Goal: Task Accomplishment & Management: Use online tool/utility

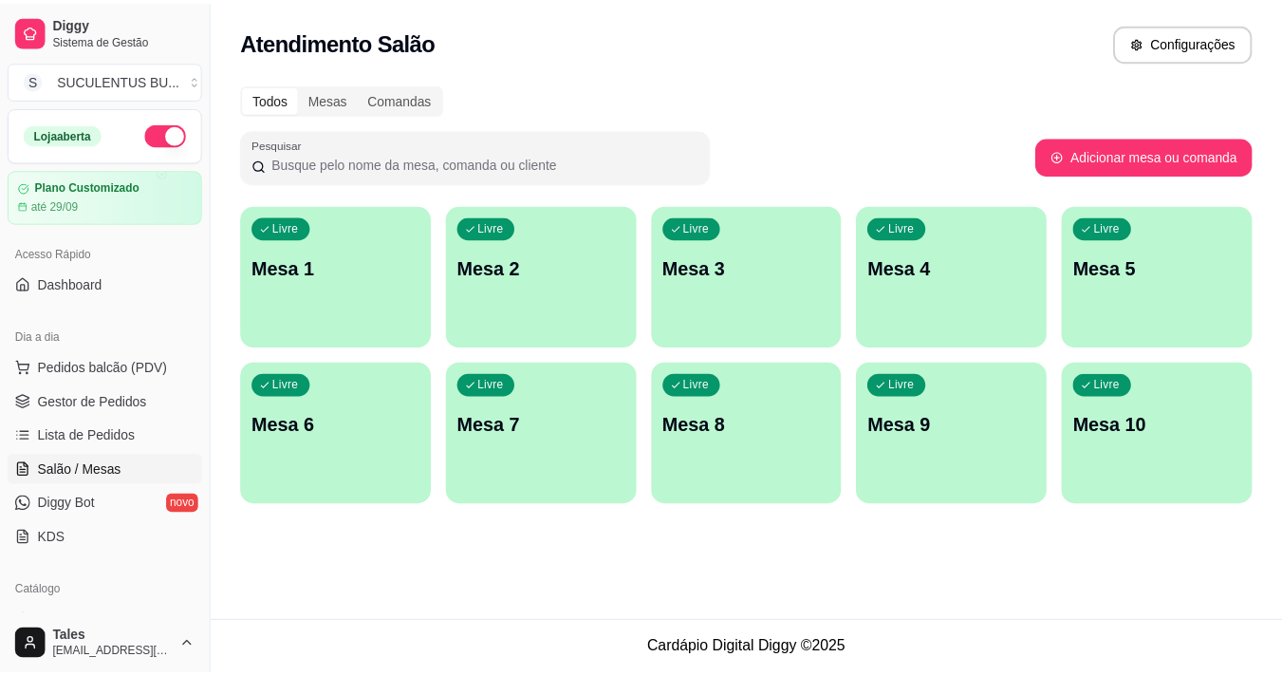
scroll to position [122, 0]
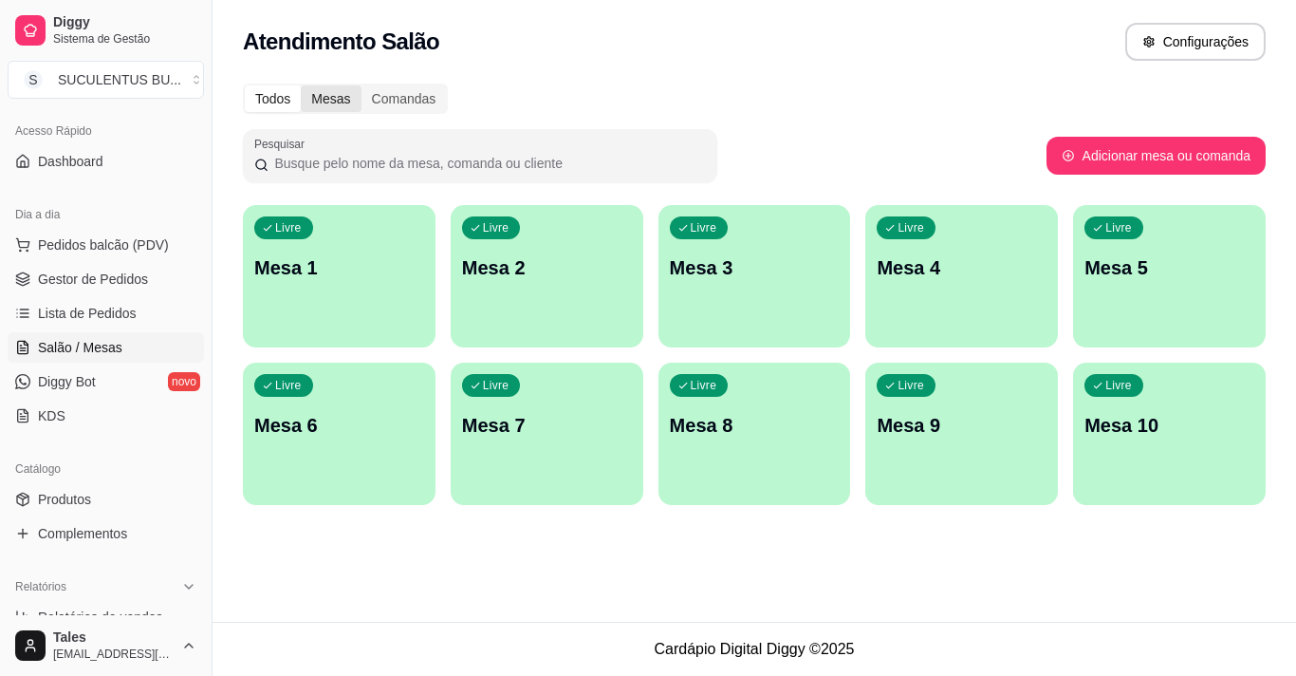
click at [336, 102] on div "Mesas" at bounding box center [331, 98] width 60 height 27
click at [301, 85] on input "Mesas" at bounding box center [301, 85] width 0 height 0
click at [402, 102] on div "Comandas" at bounding box center [404, 98] width 85 height 27
click at [362, 85] on input "Comandas" at bounding box center [362, 85] width 0 height 0
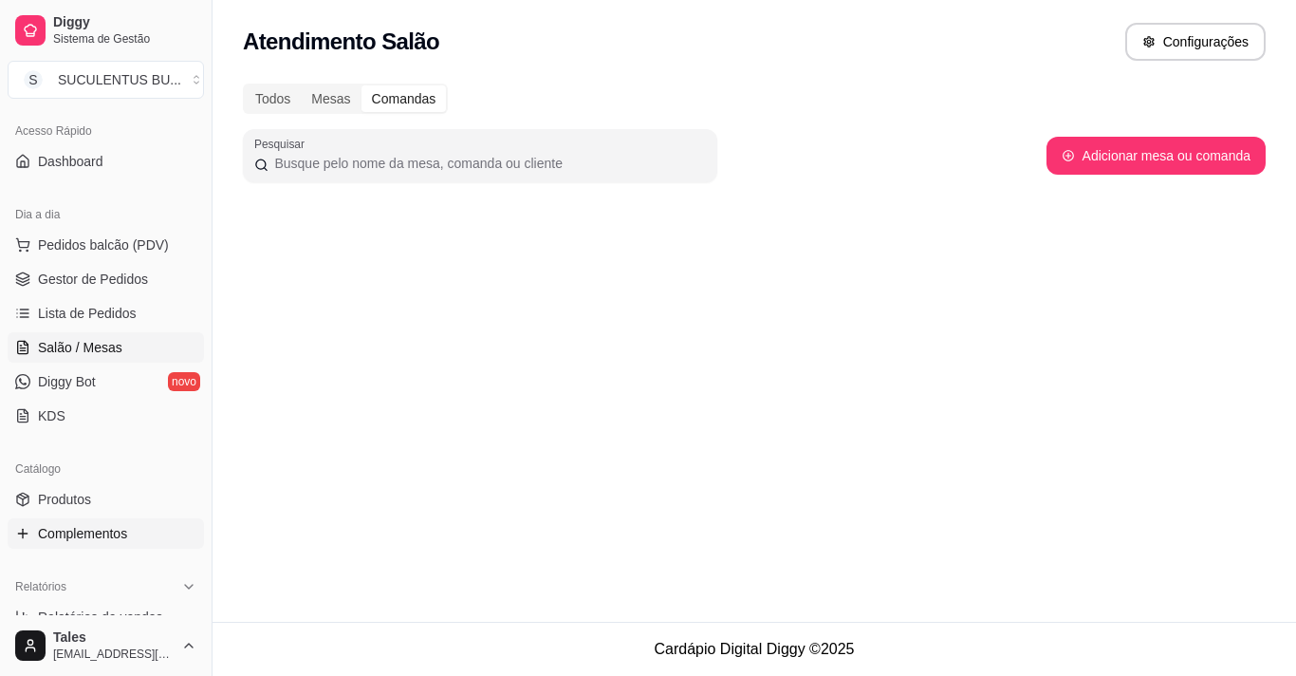
click at [97, 536] on span "Complementos" at bounding box center [82, 533] width 89 height 19
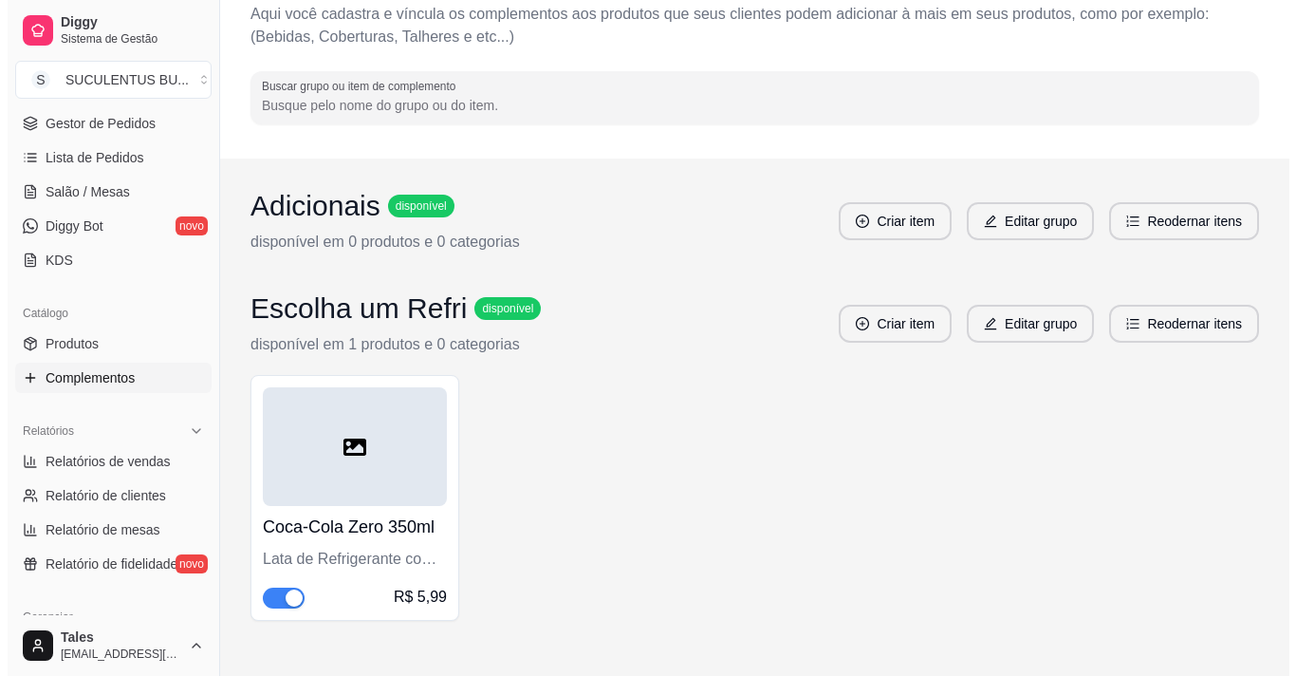
scroll to position [97, 0]
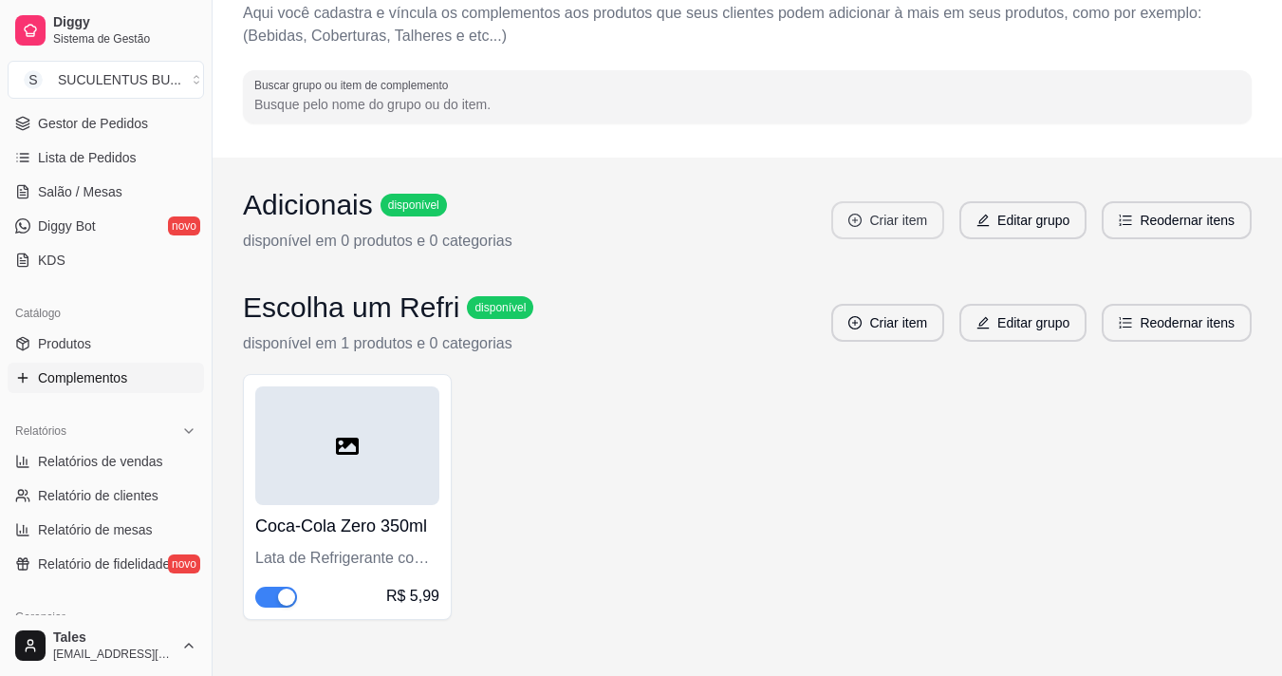
click at [866, 226] on button "Criar item" at bounding box center [887, 220] width 113 height 38
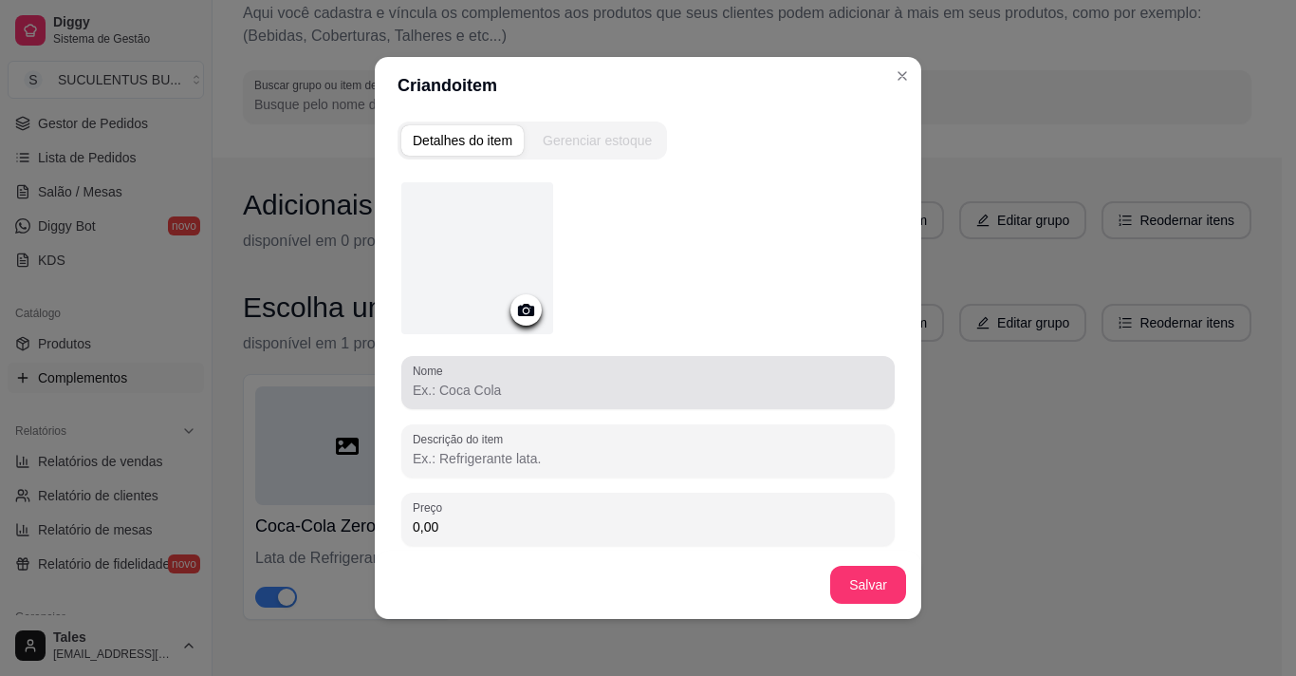
click at [534, 373] on div at bounding box center [648, 382] width 471 height 38
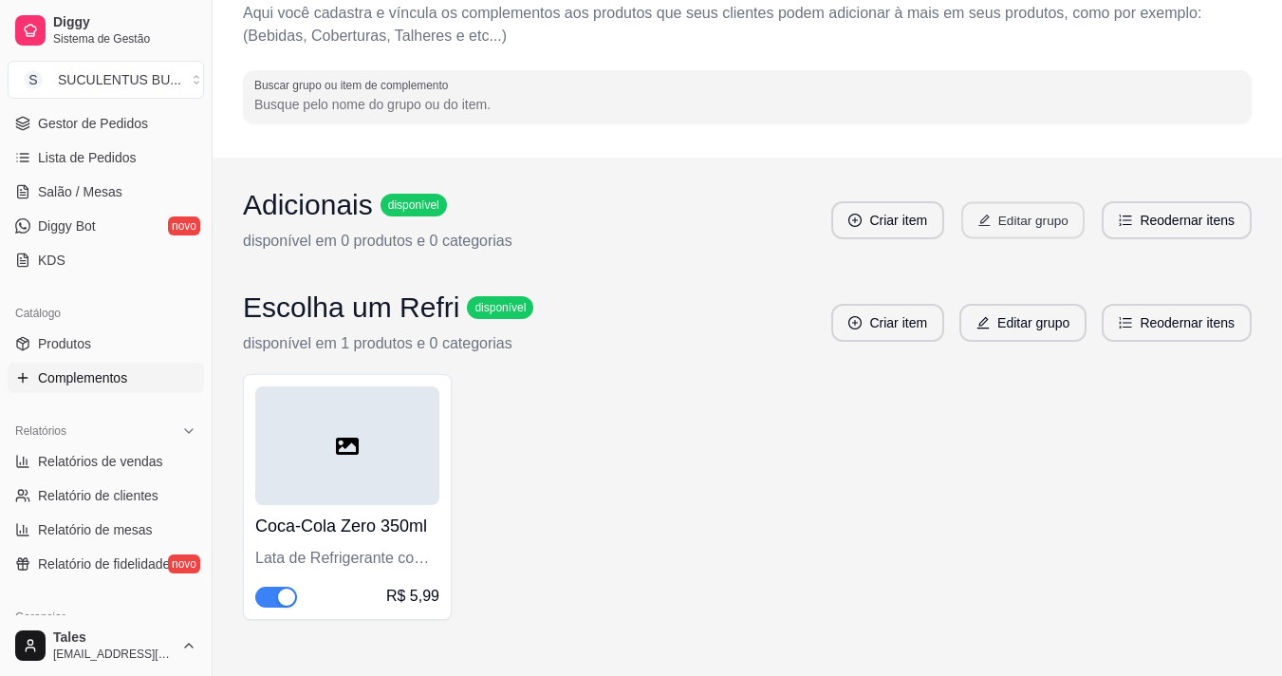
click at [1040, 225] on button "Editar grupo" at bounding box center [1022, 220] width 123 height 37
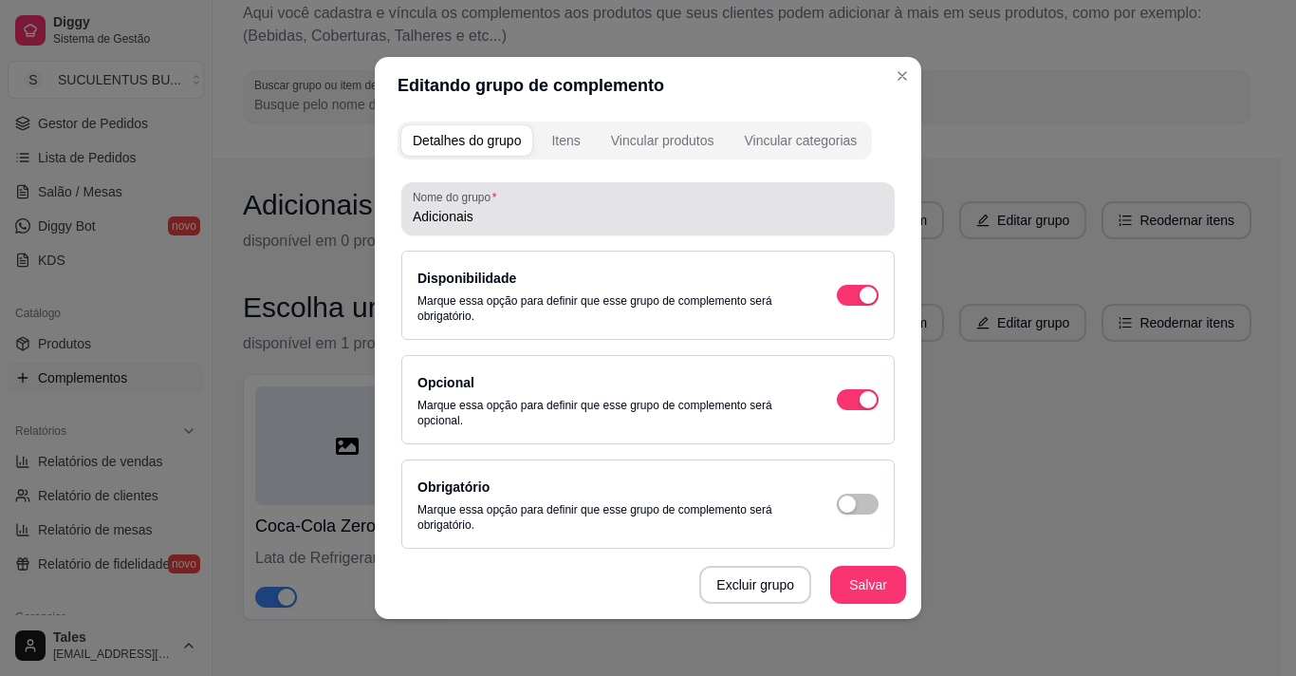
click at [518, 214] on input "Adicionais" at bounding box center [648, 216] width 471 height 19
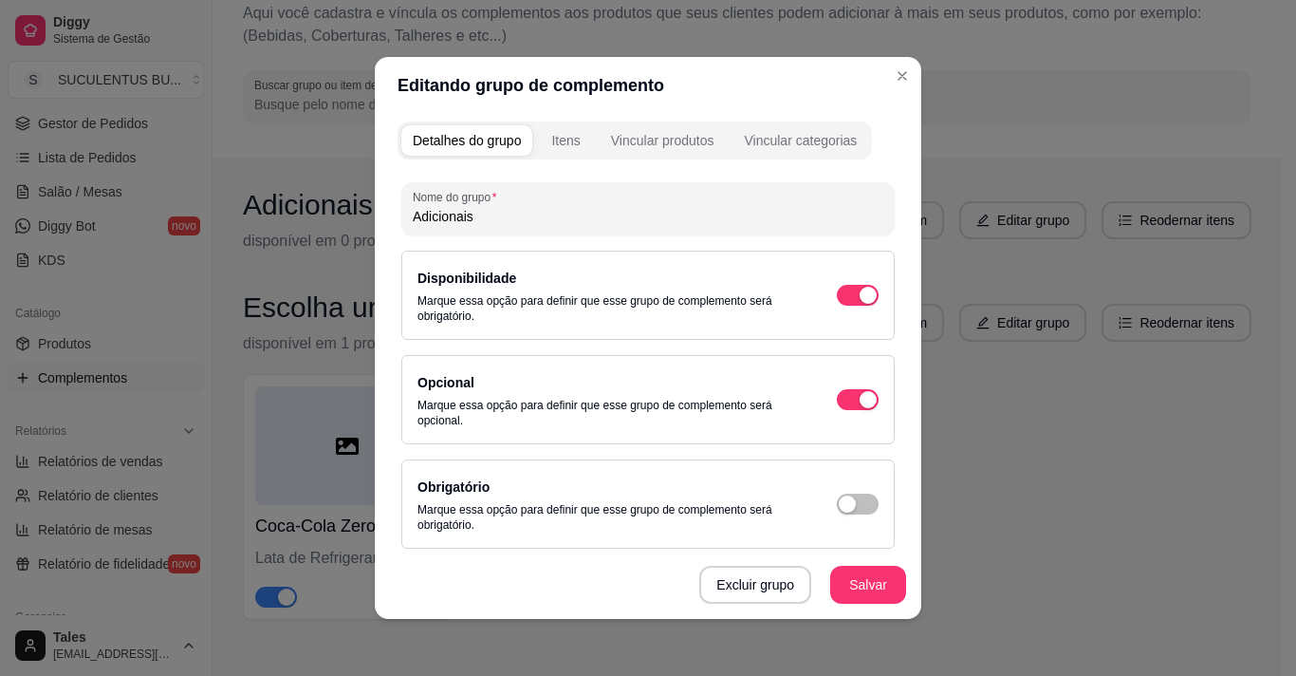
click at [518, 214] on input "Adicionais" at bounding box center [648, 216] width 471 height 19
type input "A"
type input "t"
type input "Turbine Seu Burguer"
click at [559, 142] on div "Itens" at bounding box center [565, 140] width 28 height 19
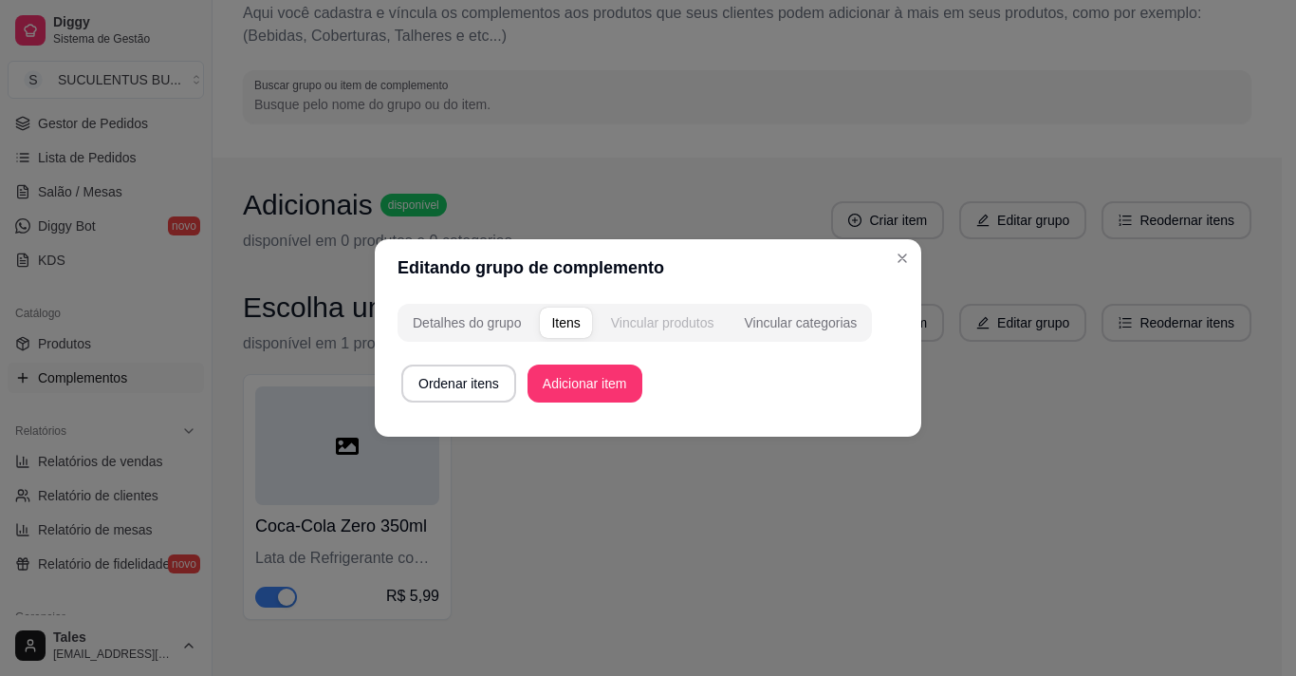
click at [627, 330] on div "Vincular produtos" at bounding box center [662, 322] width 103 height 19
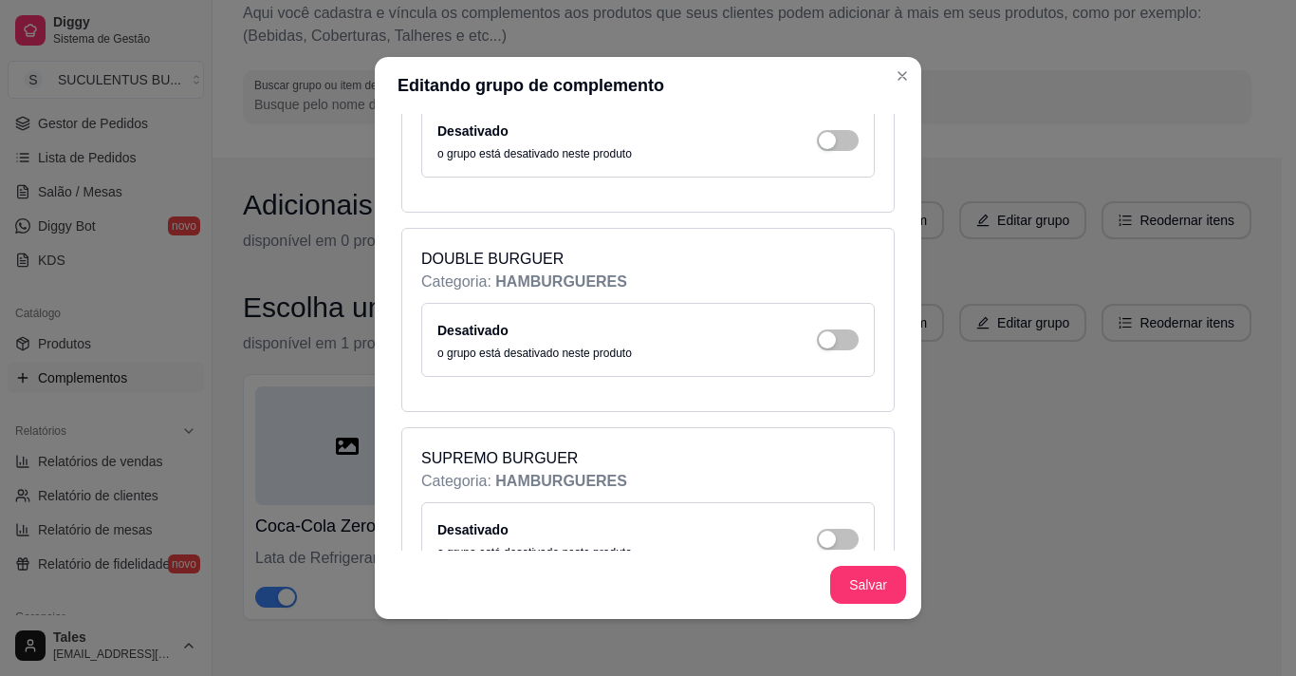
scroll to position [0, 0]
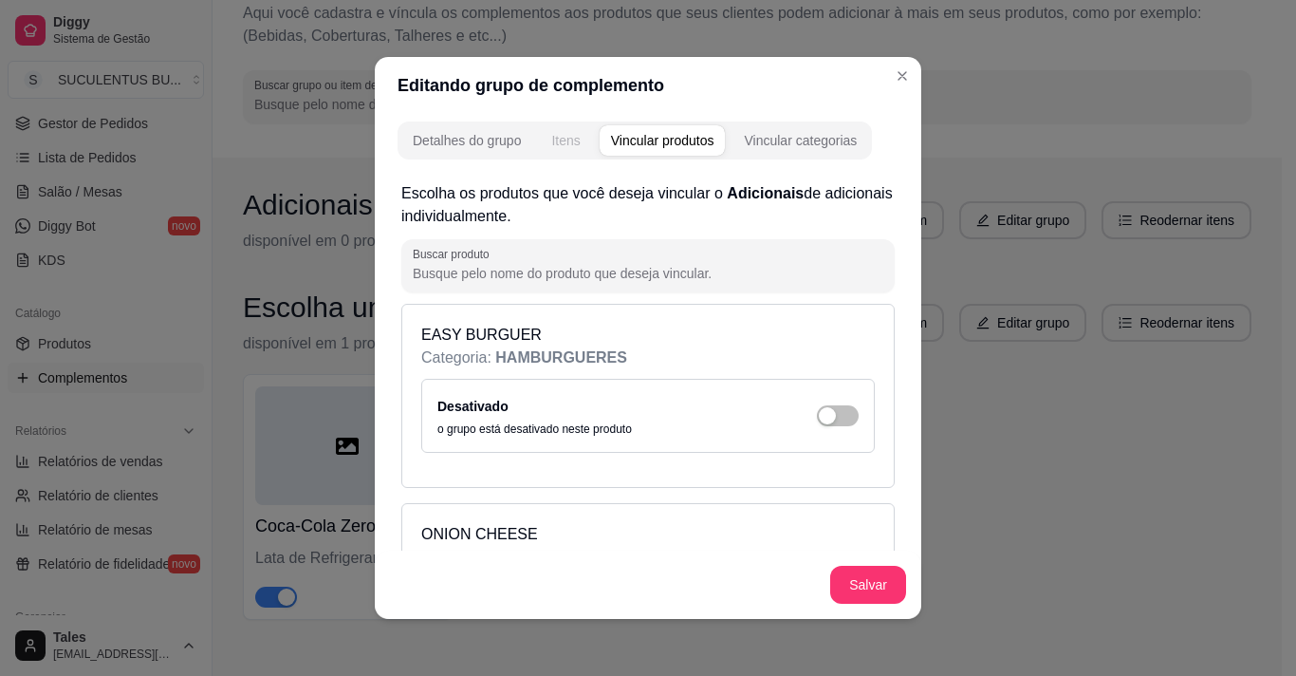
click at [556, 142] on div "Itens" at bounding box center [565, 140] width 28 height 19
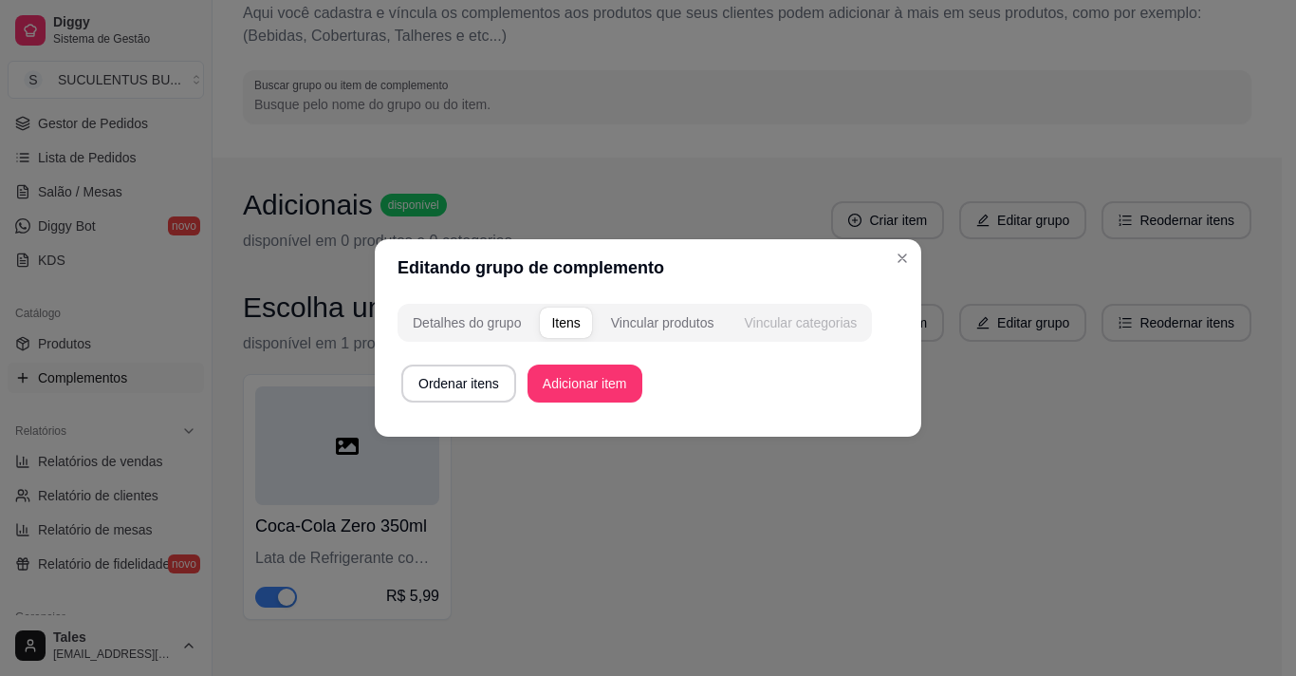
click at [788, 321] on div "Vincular categorias" at bounding box center [800, 322] width 113 height 19
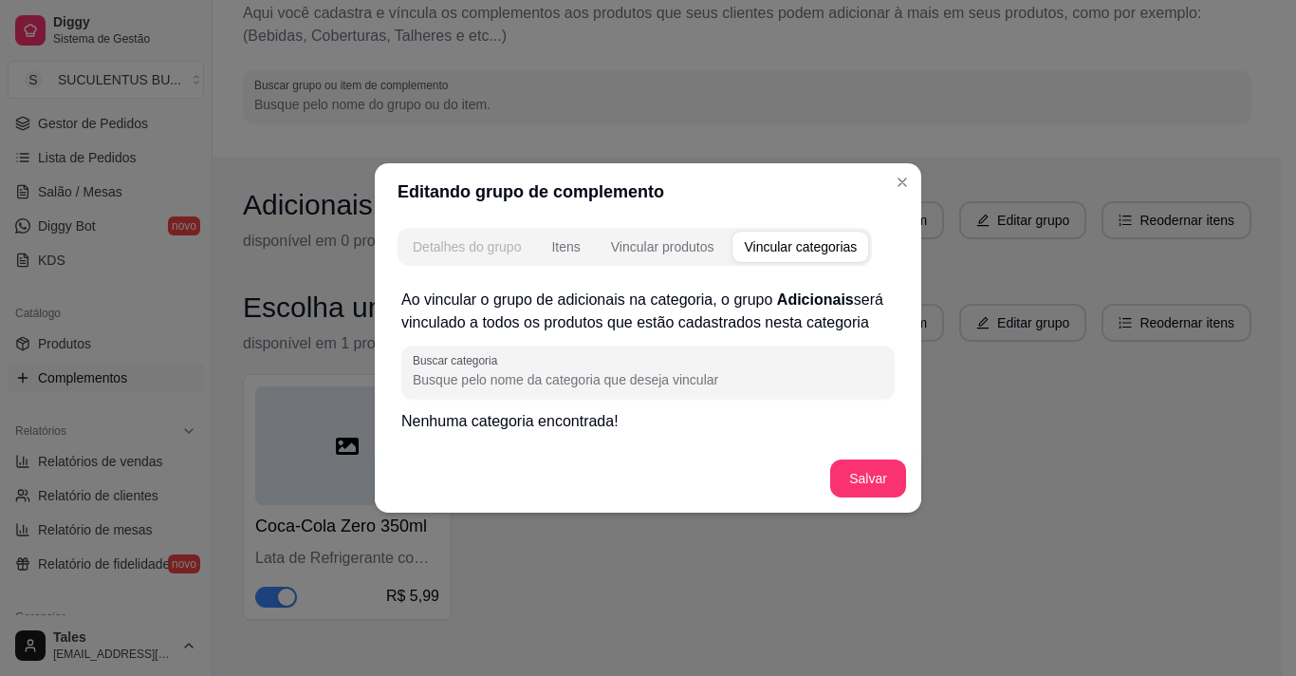
click at [493, 248] on div "Detalhes do grupo" at bounding box center [467, 246] width 108 height 19
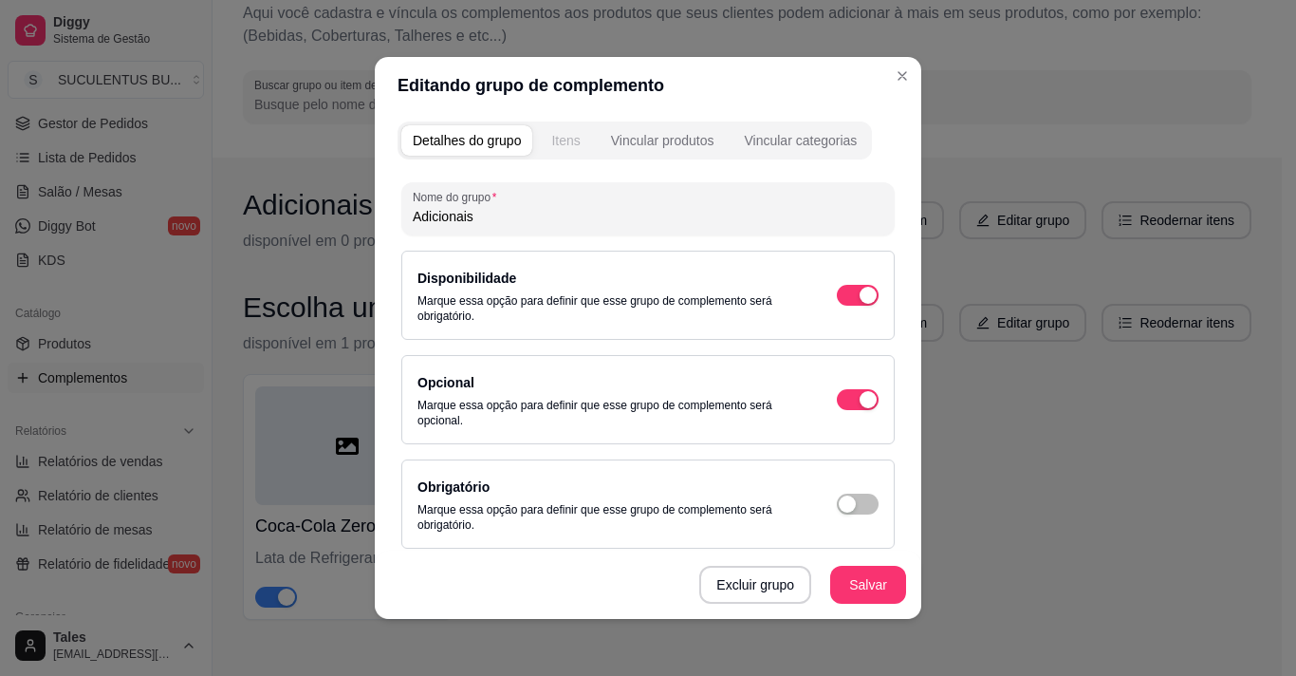
click at [552, 141] on div "Itens" at bounding box center [565, 140] width 28 height 19
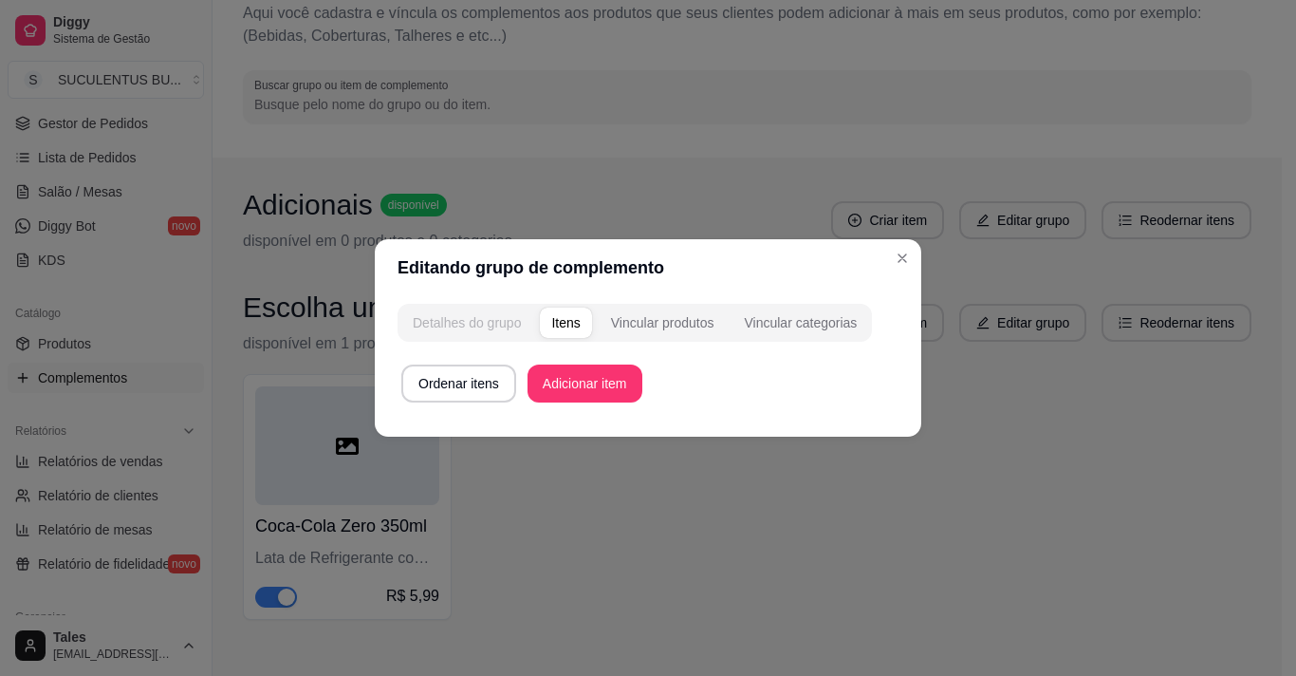
click at [487, 323] on div "Detalhes do grupo" at bounding box center [467, 322] width 108 height 19
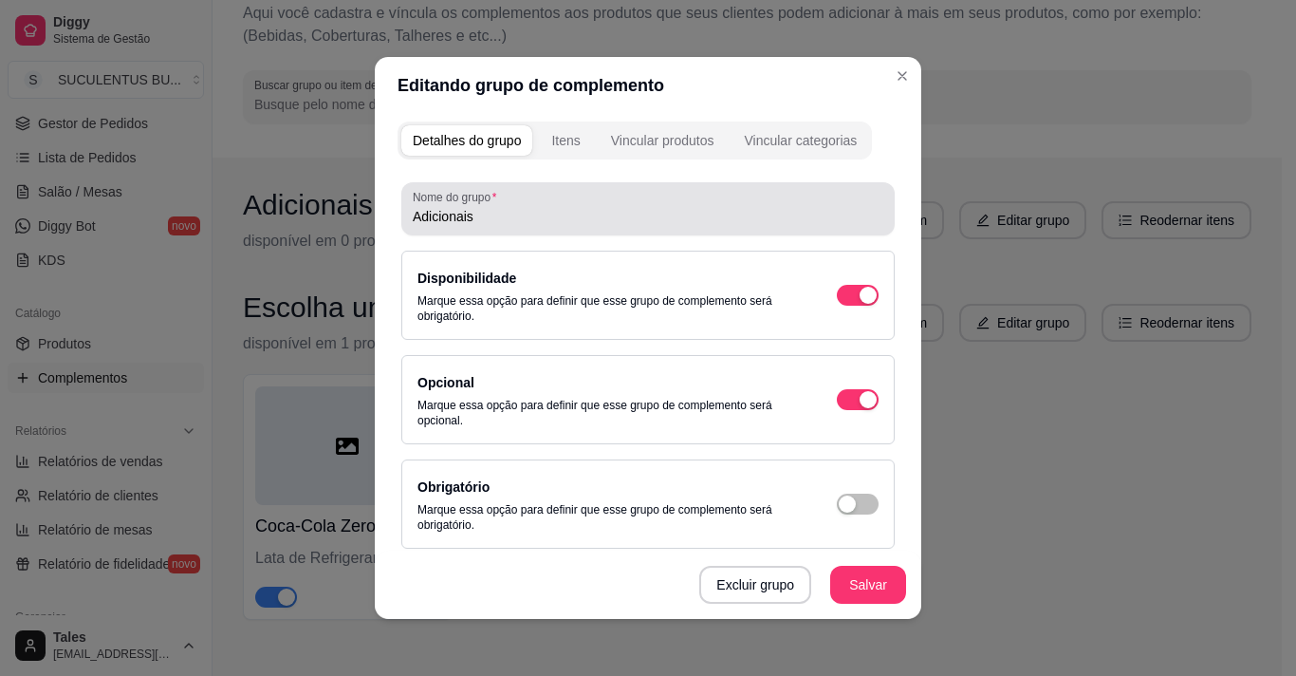
click at [503, 210] on input "Adicionais" at bounding box center [648, 216] width 471 height 19
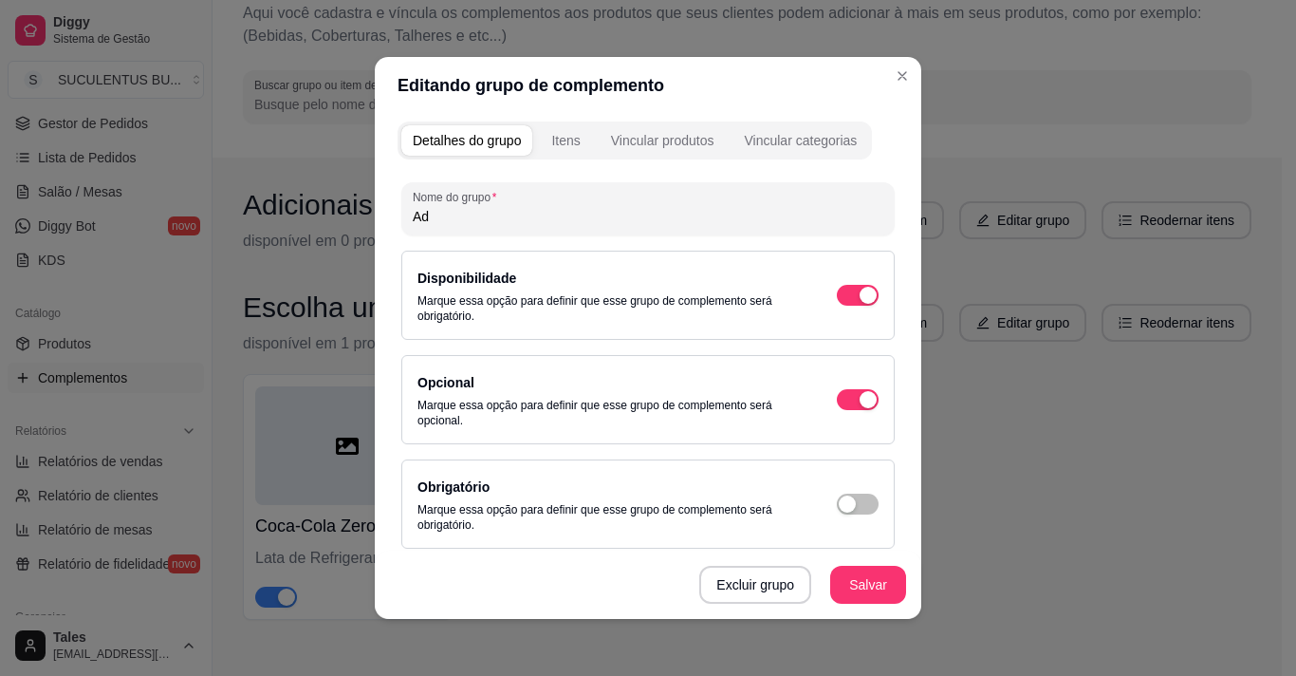
type input "A"
drag, startPoint x: 518, startPoint y: 225, endPoint x: 562, endPoint y: 212, distance: 45.6
click at [562, 212] on input "Turbine Seu Burguer" at bounding box center [648, 216] width 471 height 19
click at [511, 216] on input "Turbine Seu hambúrgueres" at bounding box center [648, 216] width 471 height 19
click at [550, 213] on input "Turbine Seu Búrgueres" at bounding box center [648, 216] width 471 height 19
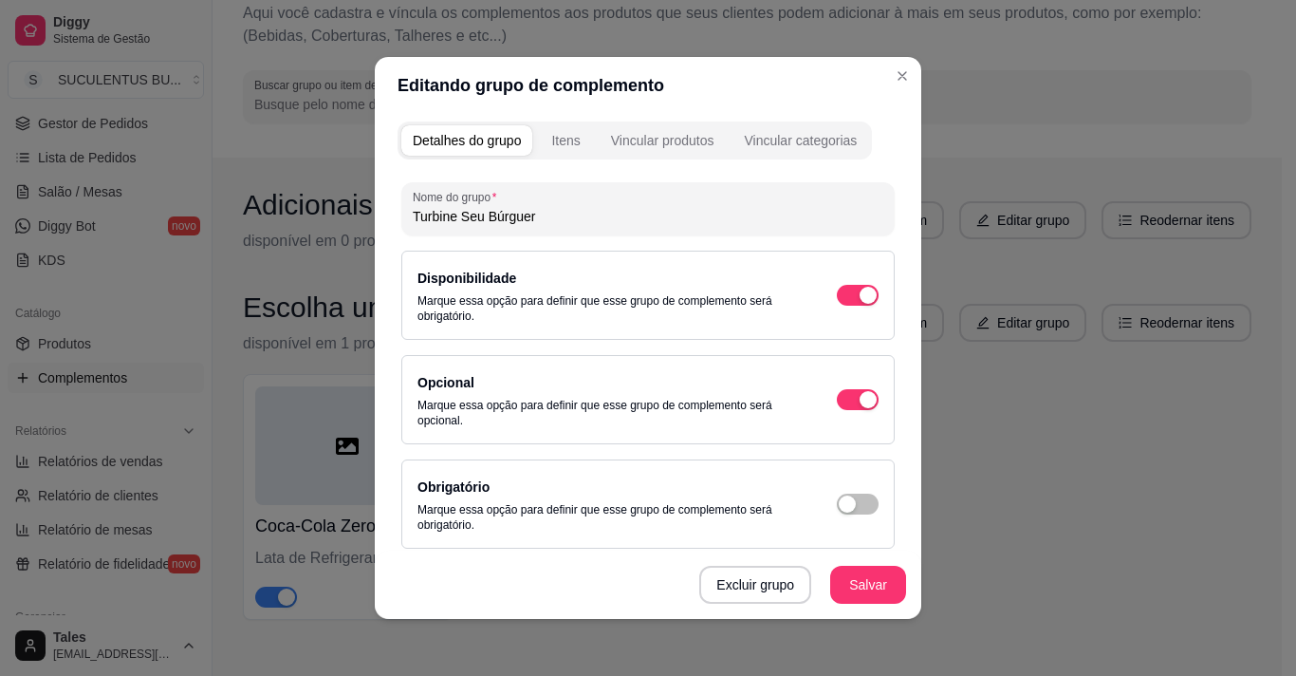
click at [493, 216] on input "Turbine Seu Búrguer" at bounding box center [648, 216] width 471 height 19
type input "Turbine Seu Burguer"
click at [883, 583] on button "Salvar" at bounding box center [868, 585] width 76 height 38
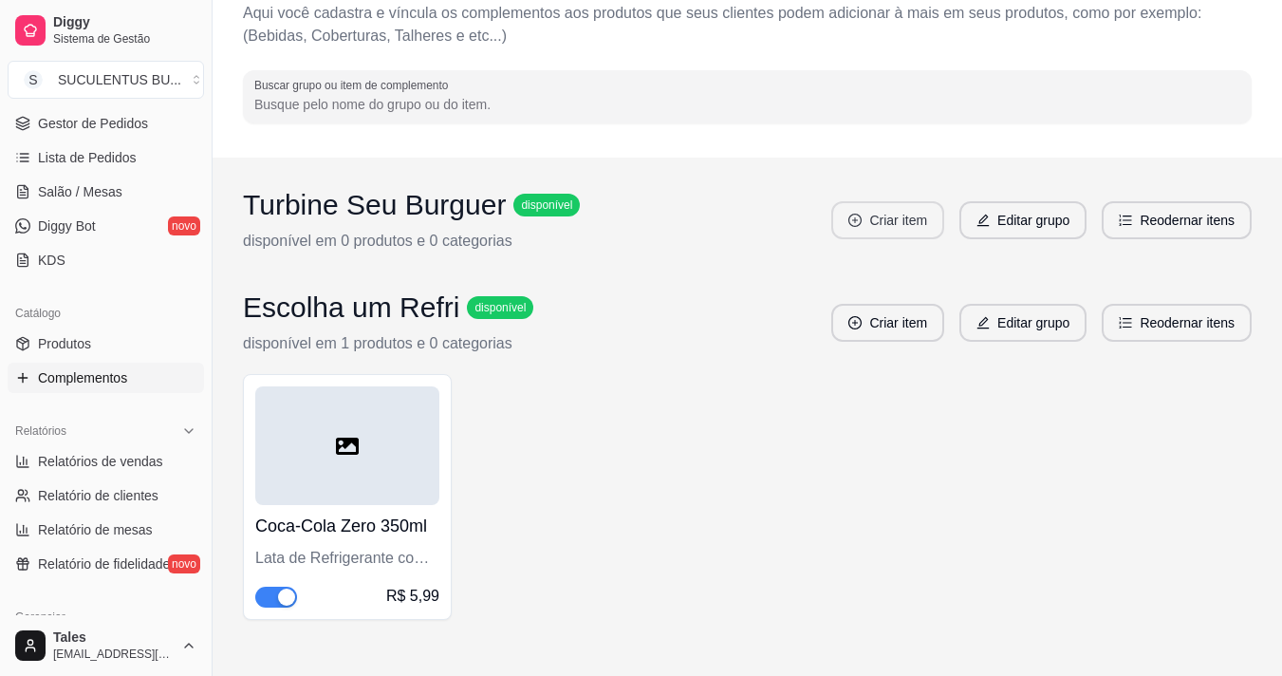
click at [913, 217] on button "Criar item" at bounding box center [887, 220] width 113 height 38
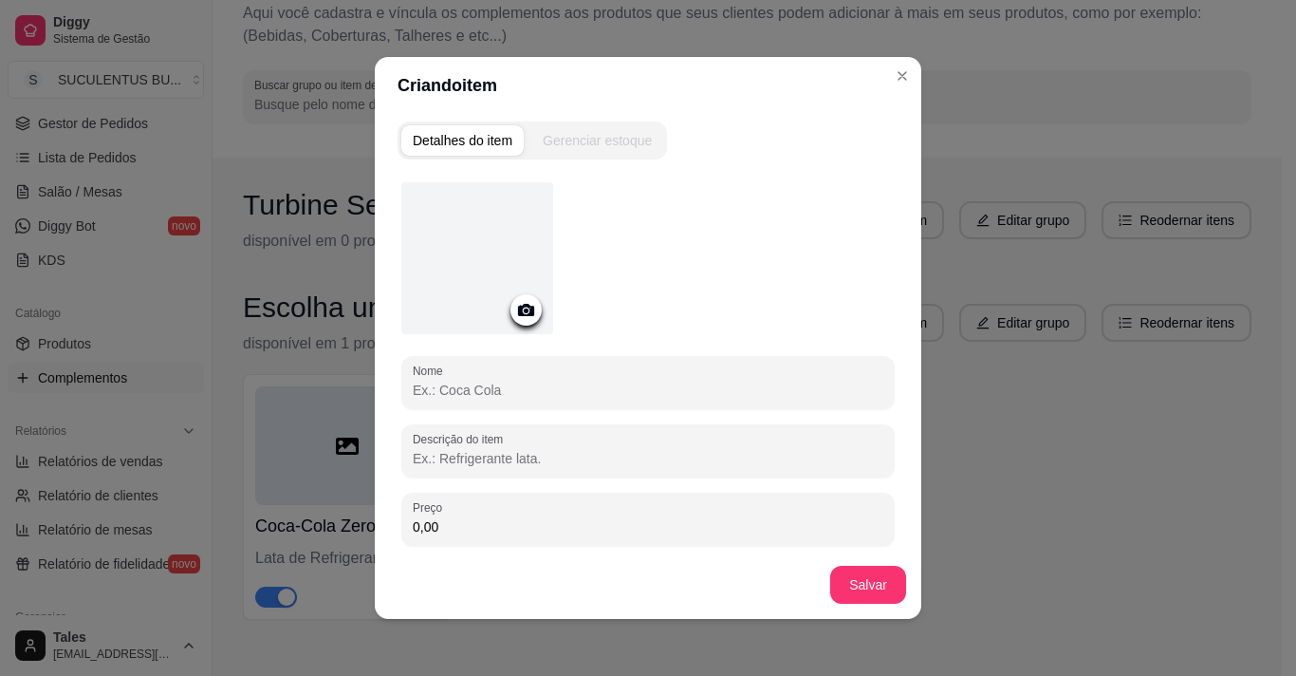
click at [442, 382] on input "Nome" at bounding box center [648, 390] width 471 height 19
type input "T"
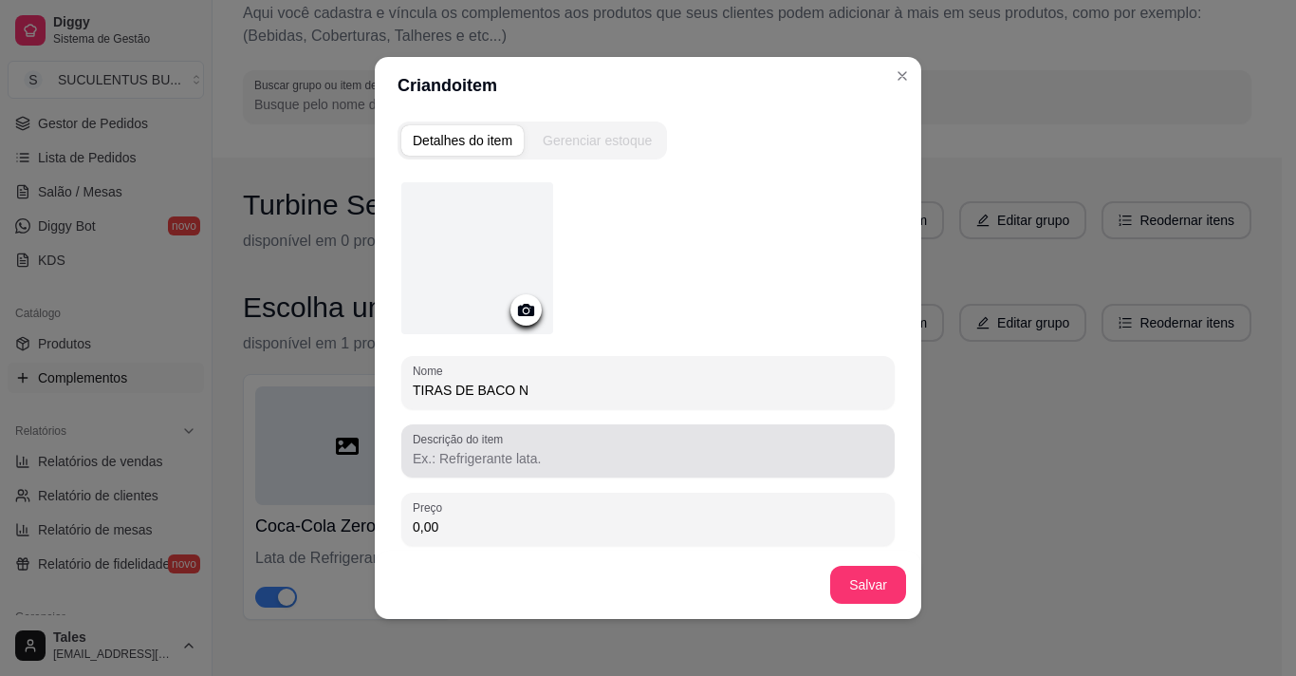
click at [468, 461] on input "Descrição do item" at bounding box center [648, 458] width 471 height 19
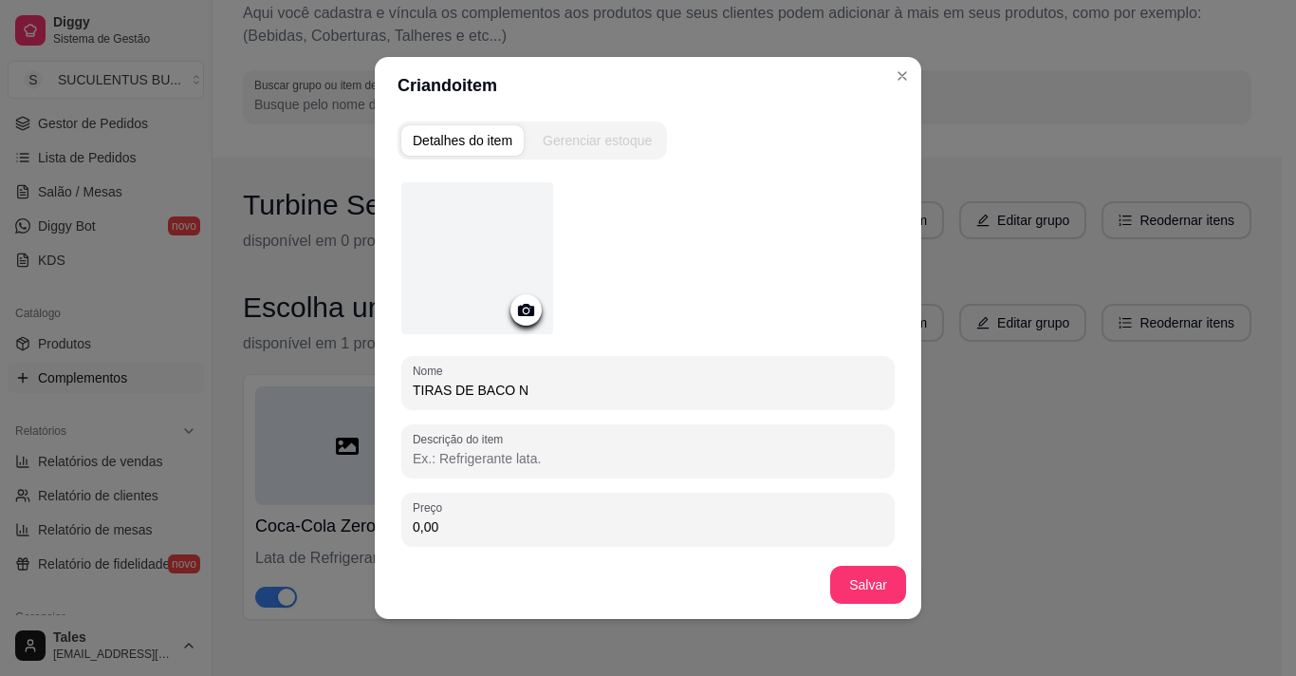
click at [524, 386] on input "TIRAS DE BACO N" at bounding box center [648, 390] width 471 height 19
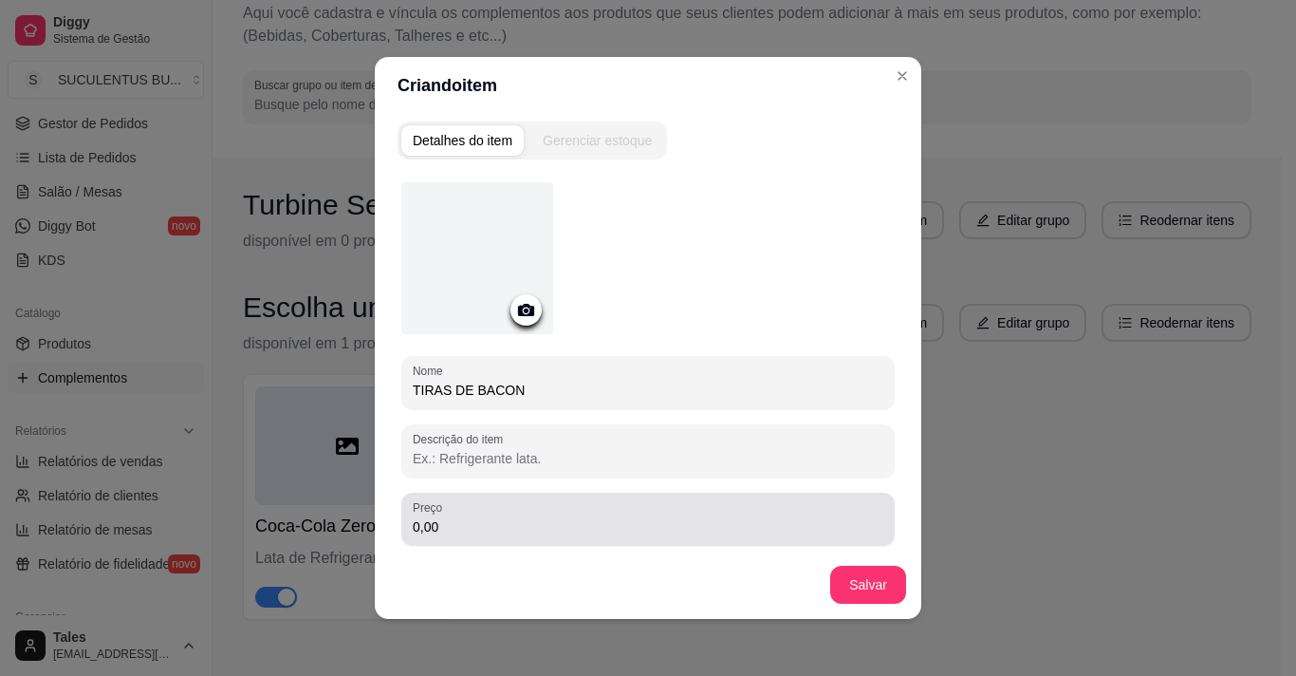
type input "TIRAS DE BACON"
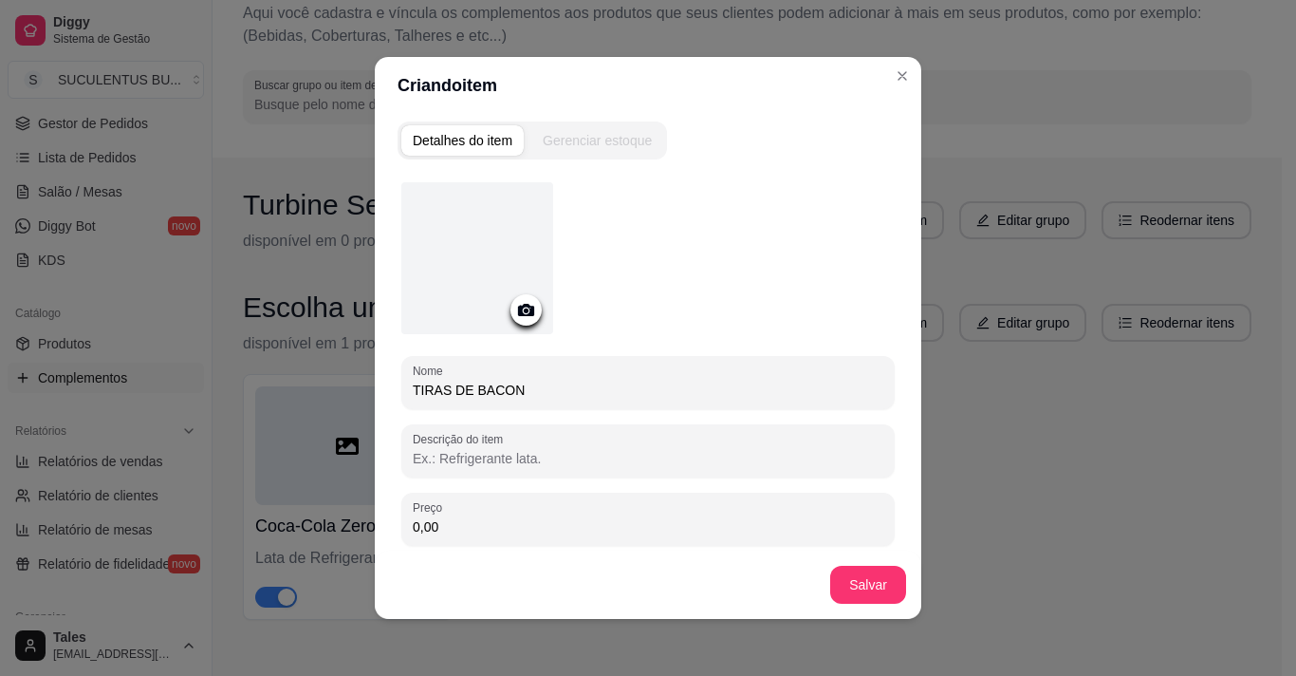
click at [444, 529] on input "0,00" at bounding box center [648, 526] width 471 height 19
type input "5,00"
click at [882, 595] on button "Salvar" at bounding box center [868, 585] width 76 height 38
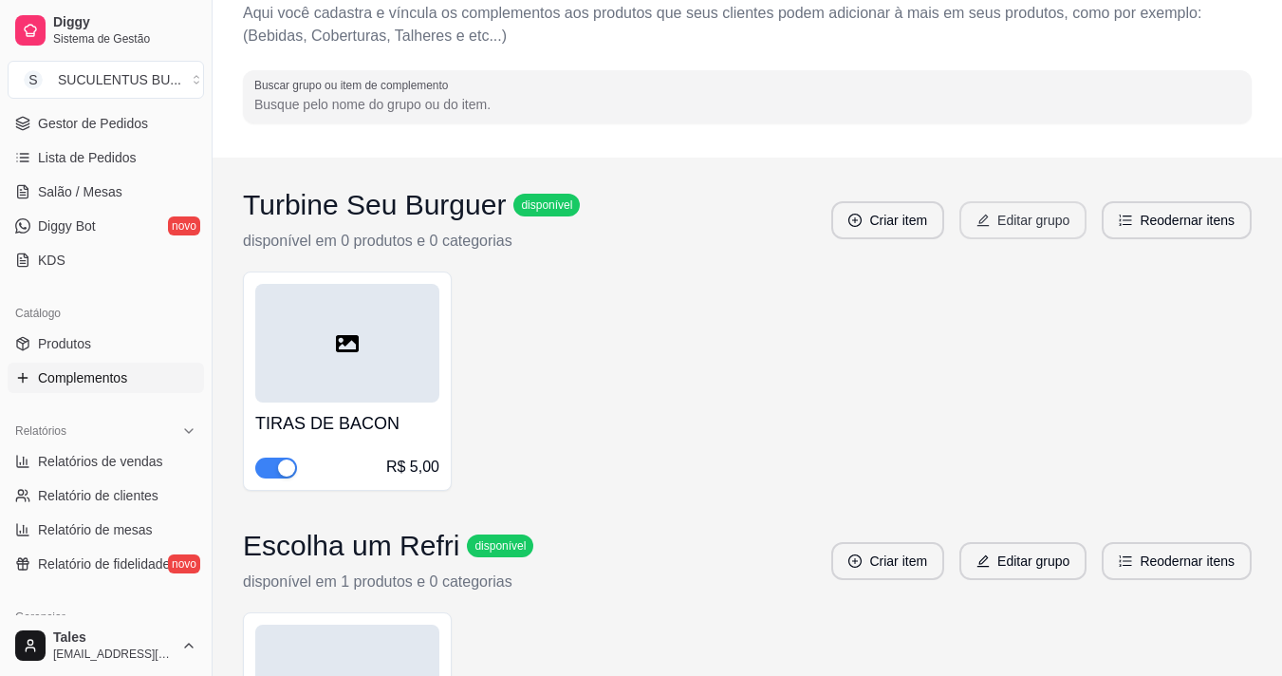
click at [1006, 226] on button "Editar grupo" at bounding box center [1022, 220] width 127 height 38
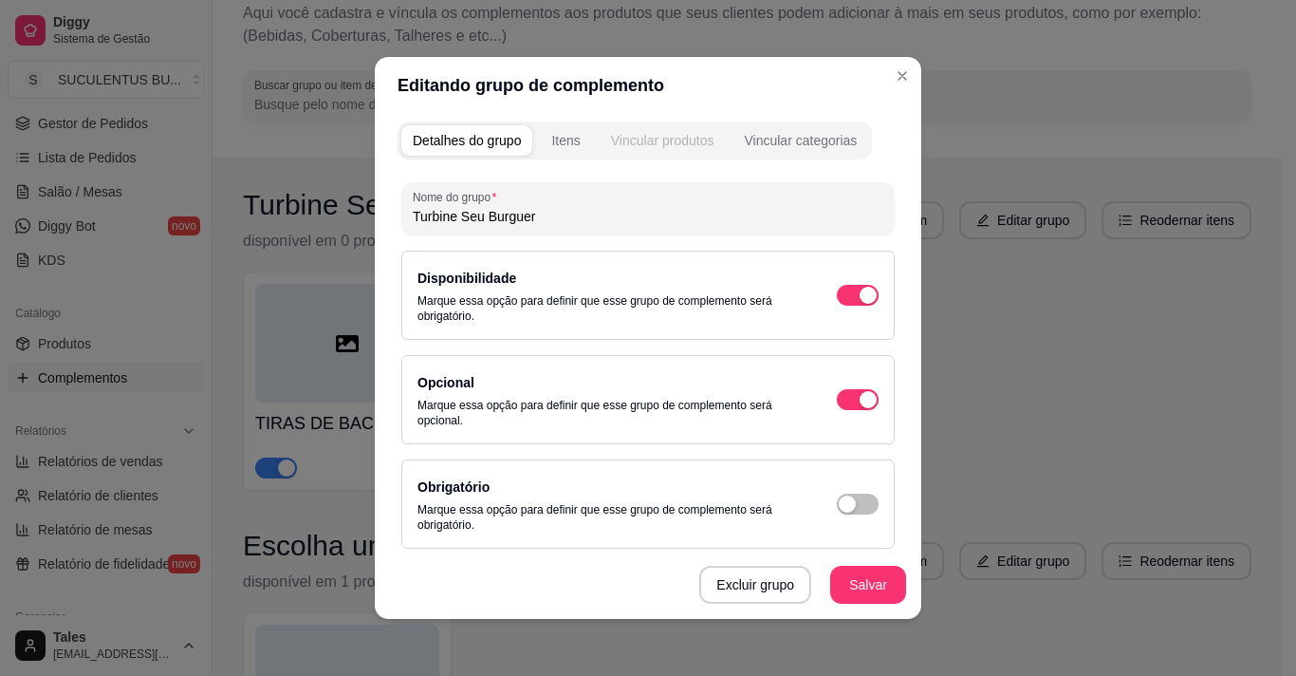
click at [623, 145] on div "Vincular produtos" at bounding box center [662, 140] width 103 height 19
